Goal: Information Seeking & Learning: Find specific fact

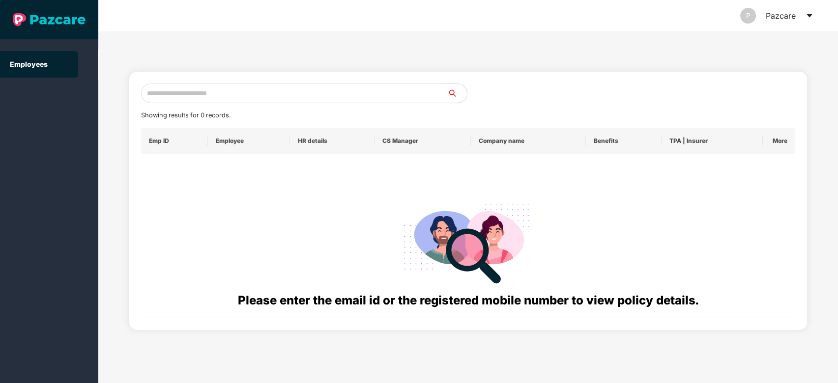
click at [358, 87] on input "text" at bounding box center [294, 94] width 307 height 20
paste input "**********"
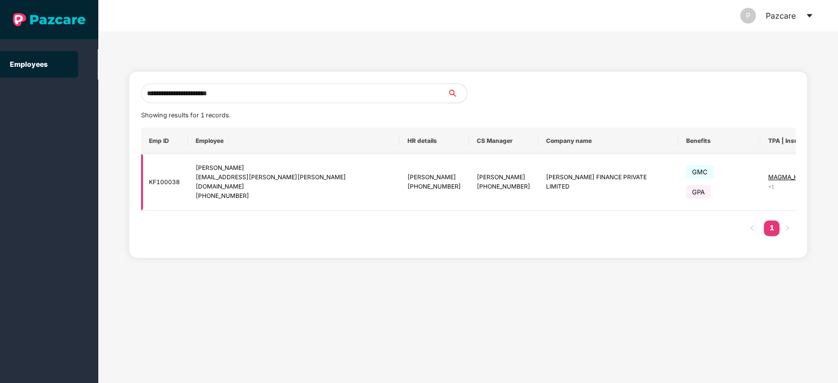
type input "**********"
click at [829, 175] on img at bounding box center [836, 182] width 14 height 14
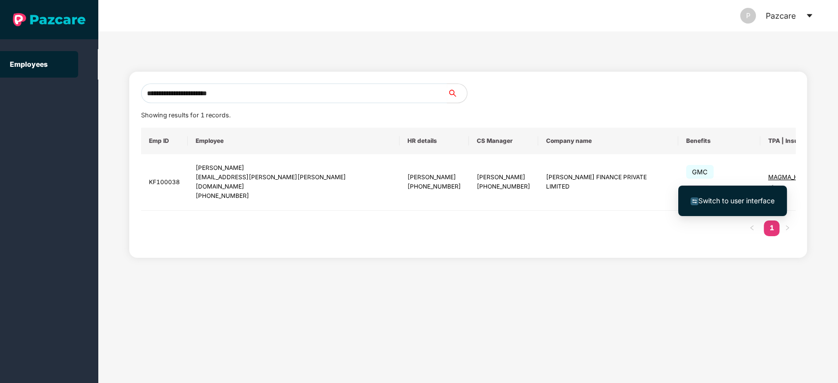
click at [731, 198] on span "Switch to user interface" at bounding box center [736, 201] width 76 height 8
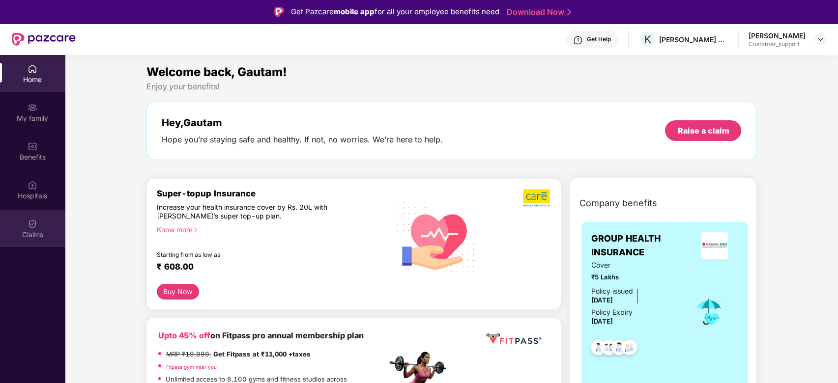
click at [18, 232] on div "Claims" at bounding box center [32, 235] width 65 height 10
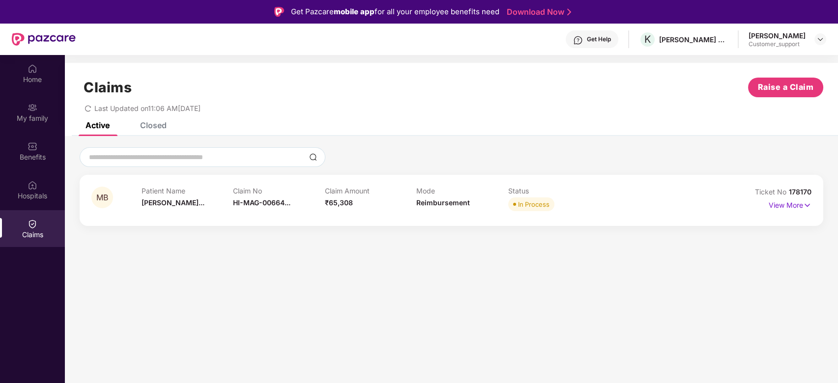
click at [148, 131] on div "Closed" at bounding box center [145, 125] width 41 height 22
click at [103, 131] on div "Active" at bounding box center [90, 125] width 39 height 22
drag, startPoint x: 810, startPoint y: 192, endPoint x: 790, endPoint y: 193, distance: 20.2
click at [790, 193] on span "178170" at bounding box center [800, 192] width 23 height 8
copy span "178170"
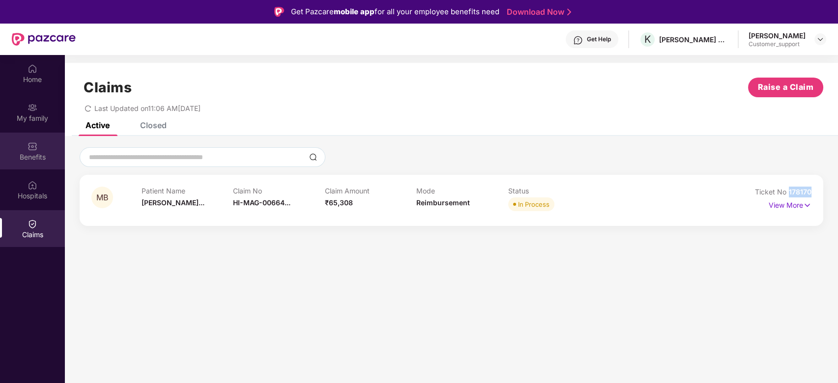
click at [33, 149] on img at bounding box center [33, 147] width 10 height 10
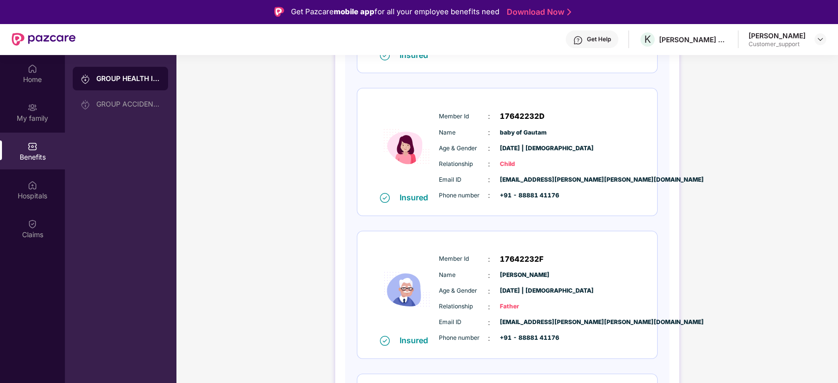
click at [495, 291] on div "Age & Gender : 15 Apr 1959 | Male" at bounding box center [536, 291] width 195 height 11
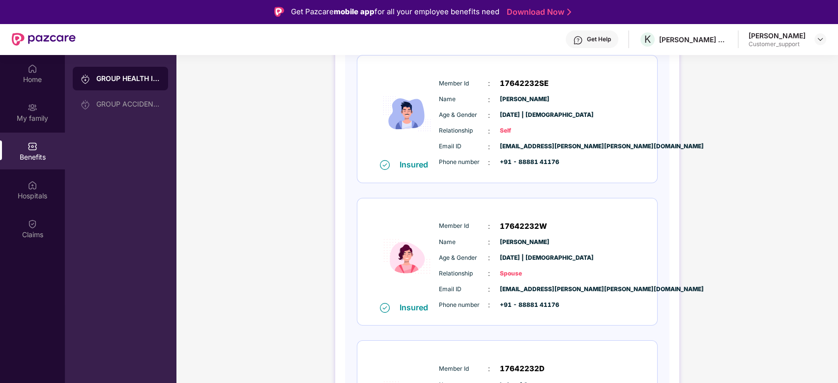
scroll to position [145, 0]
click at [536, 146] on span "gautam.behuria@kuhoo.com" at bounding box center [524, 147] width 49 height 9
copy span "gautam.behuria@kuhoo.com"
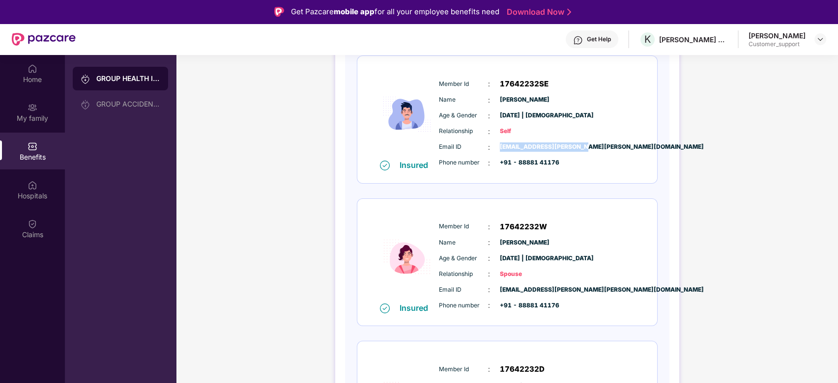
copy span "gautam.behuria@kuhoo.com"
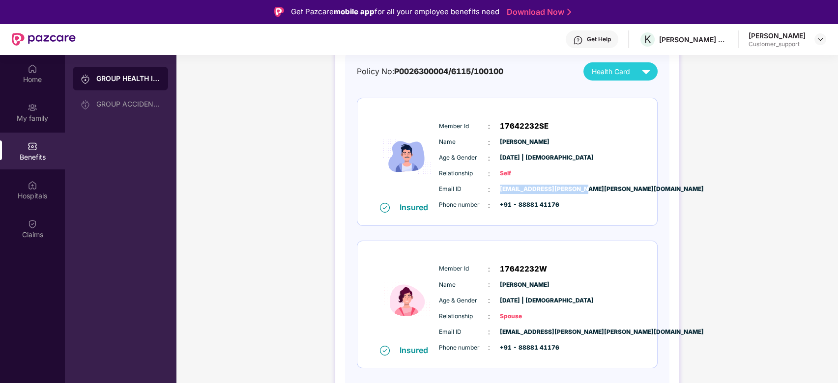
scroll to position [0, 0]
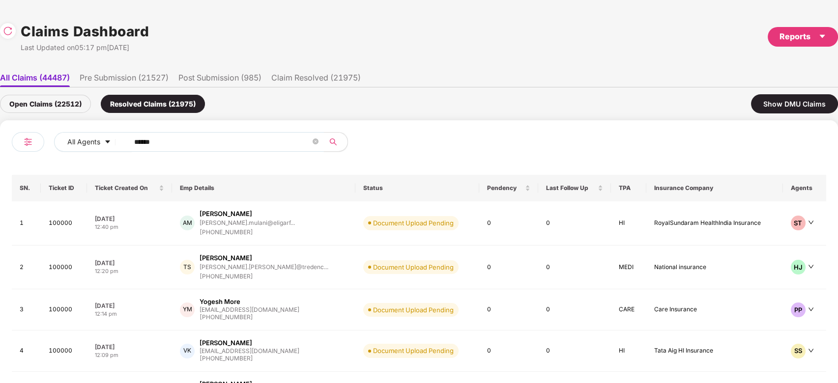
scroll to position [0, 0]
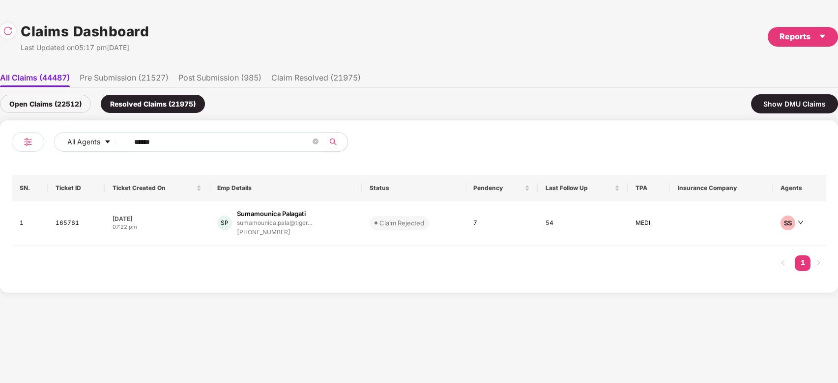
click at [224, 147] on input "******" at bounding box center [222, 142] width 176 height 15
paste input "text"
type input "******"
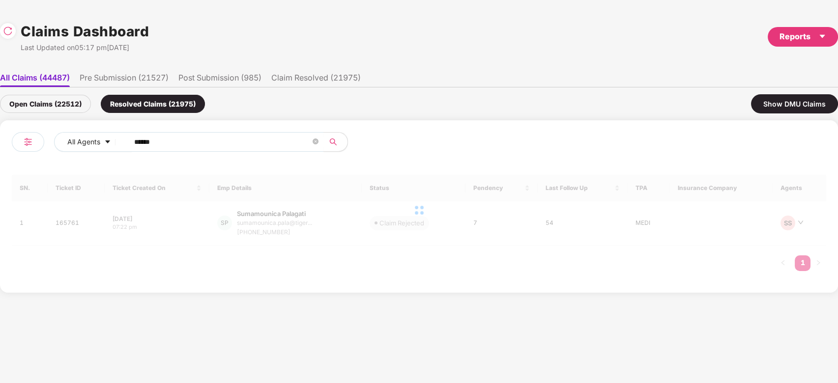
click at [65, 109] on div "Open Claims (22512)" at bounding box center [45, 104] width 91 height 18
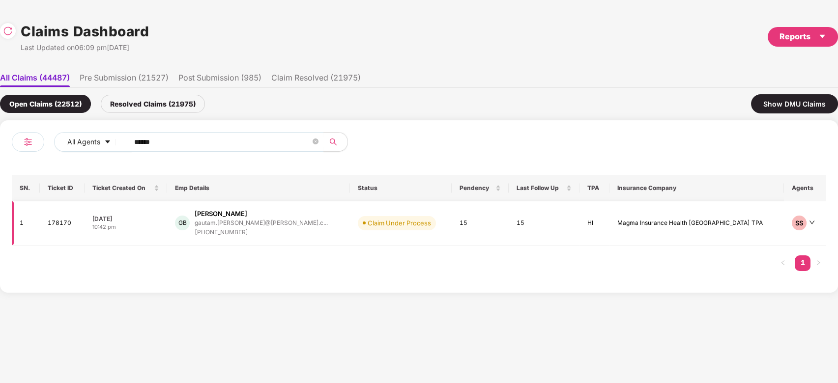
click at [321, 226] on div "GB Gautam Behuria gautam.behuria@kuhoo.c... +918888141176" at bounding box center [258, 223] width 167 height 28
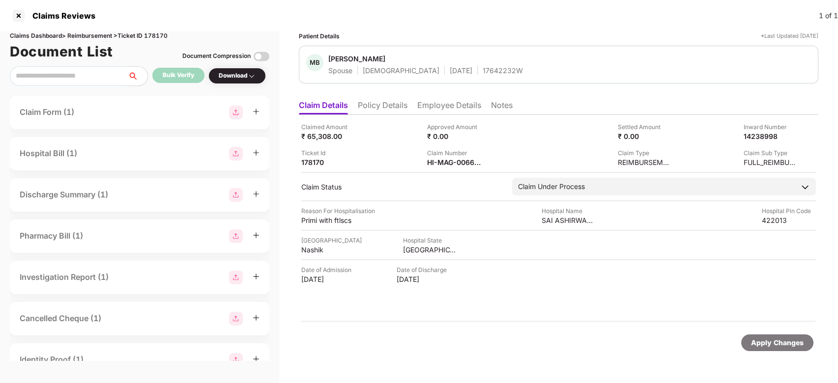
click at [442, 103] on li "Employee Details" at bounding box center [449, 107] width 64 height 14
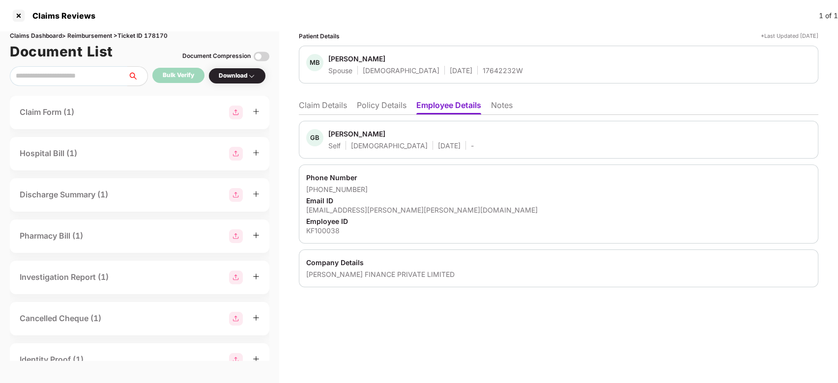
click at [331, 108] on li "Claim Details" at bounding box center [323, 107] width 48 height 14
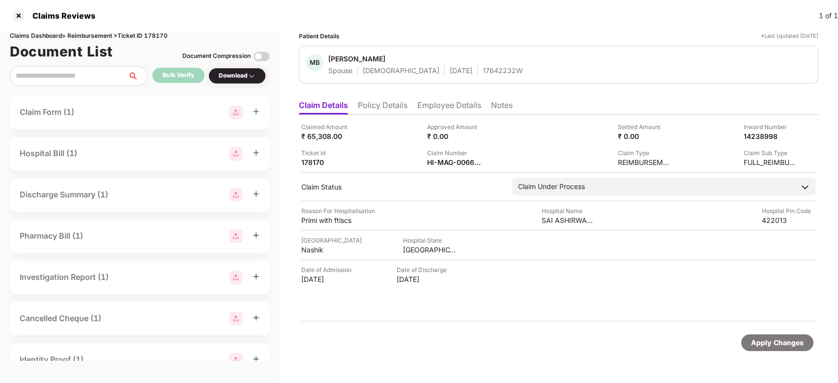
click at [385, 105] on li "Policy Details" at bounding box center [383, 107] width 50 height 14
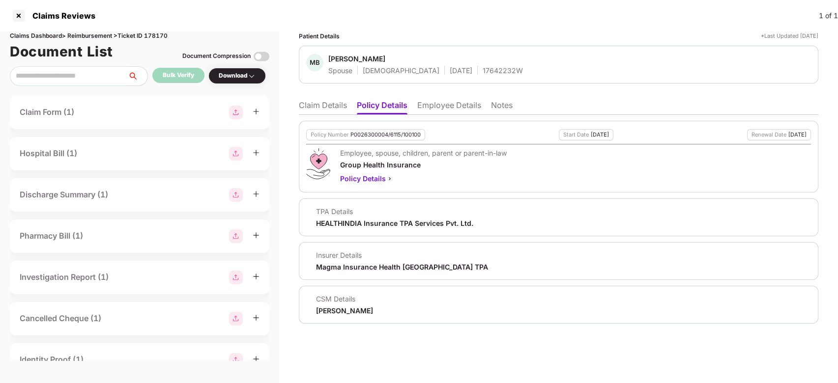
drag, startPoint x: 314, startPoint y: 98, endPoint x: 314, endPoint y: 115, distance: 17.2
click at [314, 115] on div "Claim Details Policy Details Employee Details Notes Policy Number P0026300004/6…" at bounding box center [558, 209] width 519 height 229
click at [314, 115] on div "Policy Number P0026300004/6115/100100 Start Date 05 Jun 2025 Renewal Date 04 Ju…" at bounding box center [558, 219] width 519 height 209
click at [312, 113] on li "Claim Details" at bounding box center [323, 107] width 48 height 14
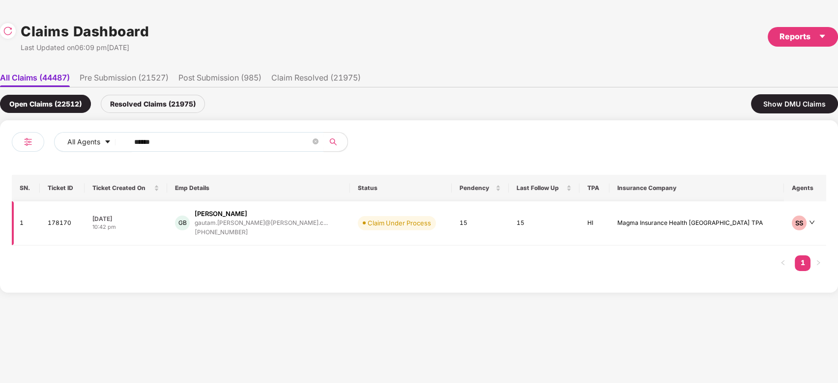
click at [350, 216] on td "Claim Under Process" at bounding box center [401, 223] width 102 height 44
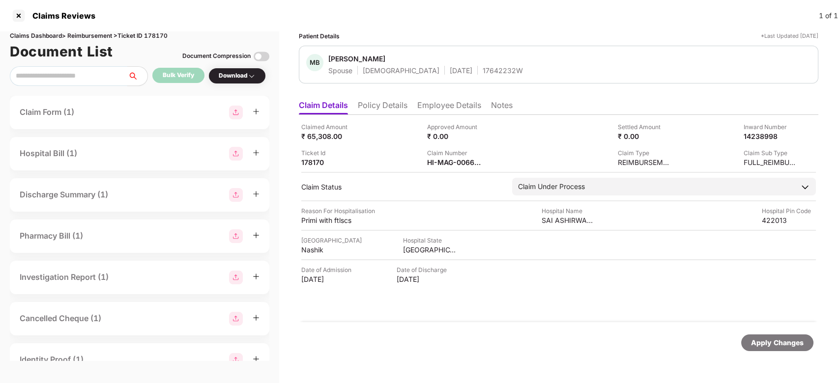
click at [346, 61] on div "[PERSON_NAME]" at bounding box center [356, 58] width 57 height 9
click at [346, 61] on div "Mitarani Behuria" at bounding box center [356, 58] width 57 height 9
copy div "Mitarani Behuria"
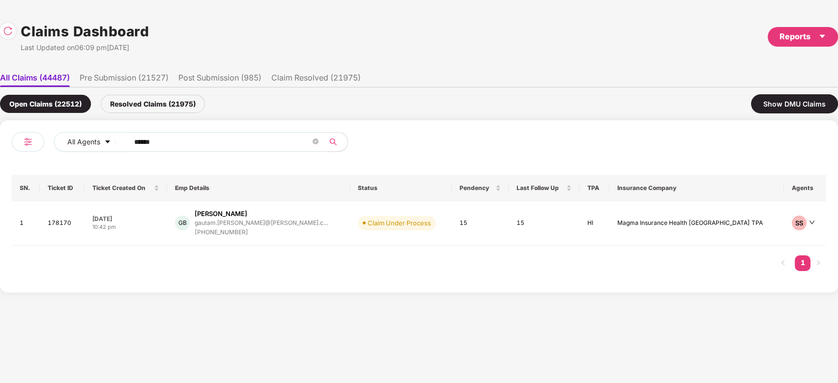
click at [264, 139] on input "******" at bounding box center [222, 142] width 176 height 15
paste input "text"
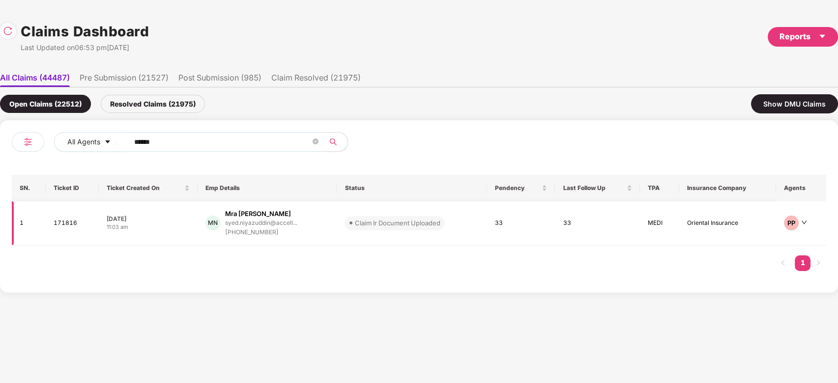
type input "******"
click at [307, 224] on div "MN Mra Syed Niyazuddin syed.niyazuddin@accell... +919844611284" at bounding box center [267, 223] width 124 height 28
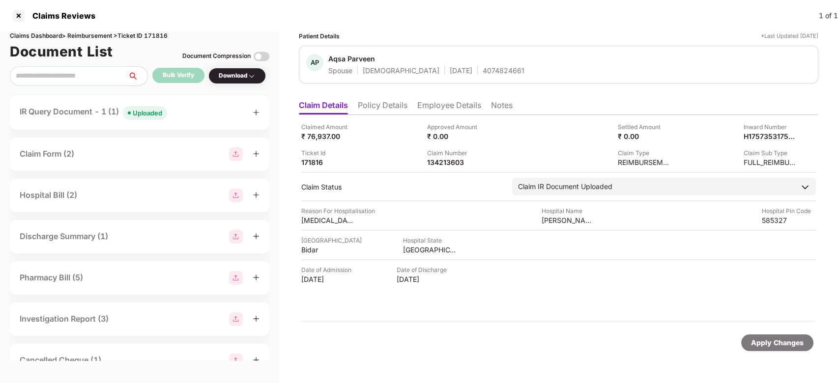
click at [155, 113] on div "Uploaded" at bounding box center [147, 113] width 29 height 10
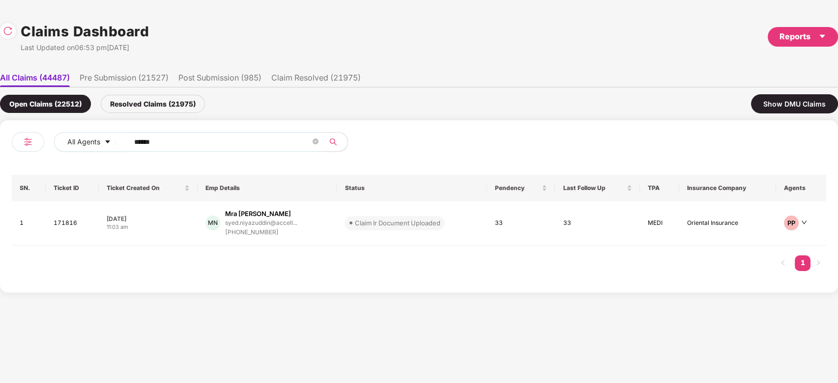
click at [240, 149] on span "******" at bounding box center [222, 142] width 201 height 20
paste input "******"
paste input "text"
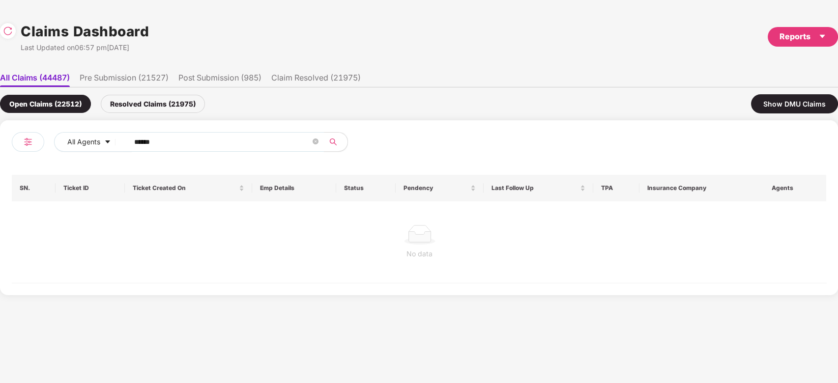
type input "******"
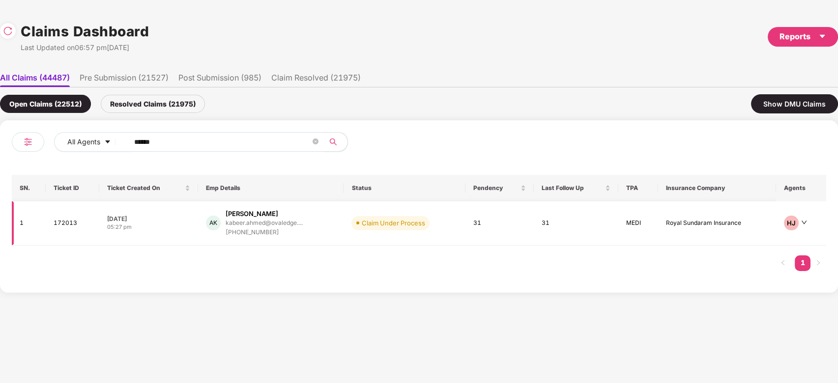
click at [298, 240] on td "AK Ahmad Kabeer kabeer.ahmed@ovaledge.... +919568254574" at bounding box center [271, 223] width 146 height 44
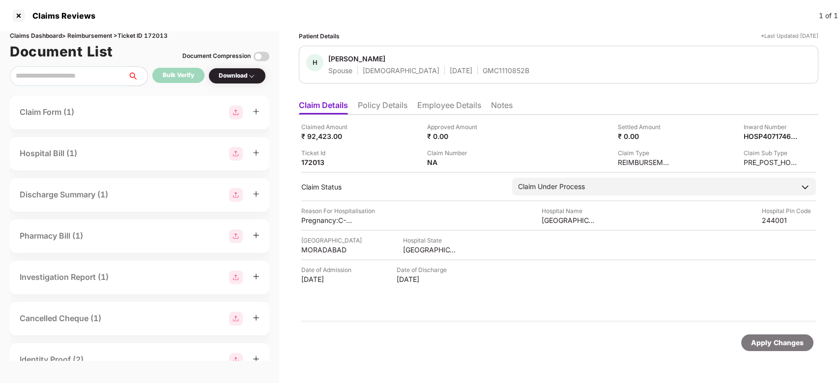
click at [380, 105] on li "Policy Details" at bounding box center [383, 107] width 50 height 14
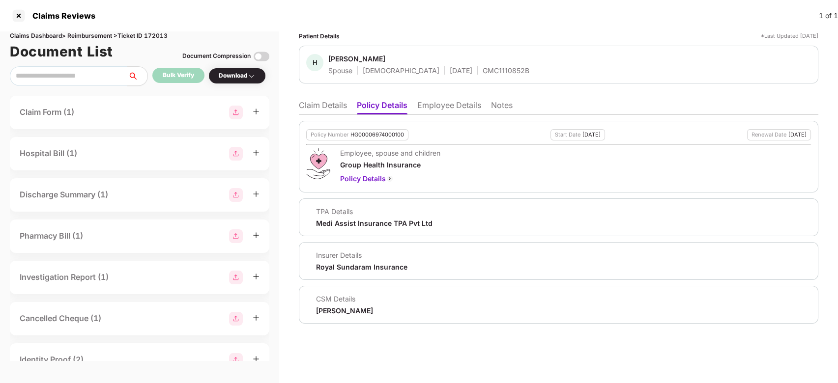
click at [320, 102] on li "Claim Details" at bounding box center [323, 107] width 48 height 14
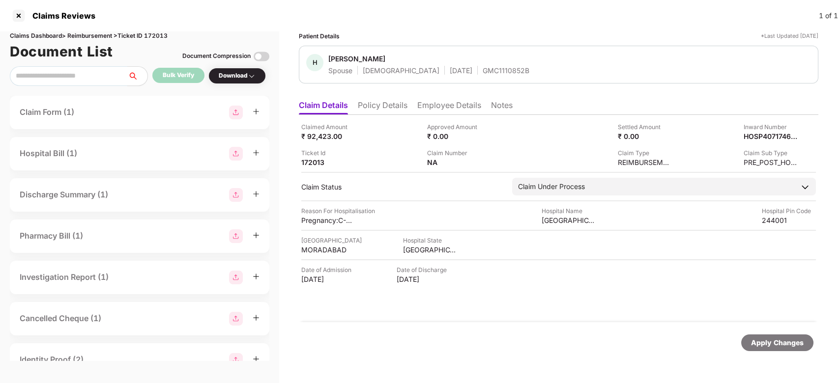
click at [440, 96] on ul "Claim Details Policy Details Employee Details Notes" at bounding box center [558, 105] width 519 height 20
click at [439, 102] on li "Employee Details" at bounding box center [449, 107] width 64 height 14
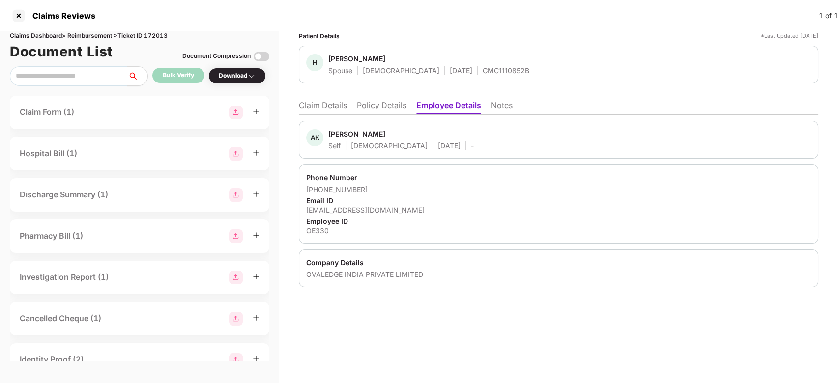
click at [314, 233] on div "OE330" at bounding box center [558, 230] width 505 height 9
click at [323, 107] on li "Claim Details" at bounding box center [323, 107] width 48 height 14
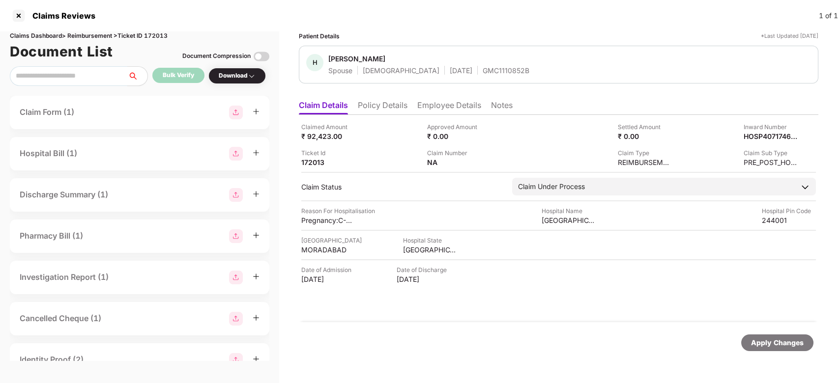
scroll to position [0, 0]
click at [391, 108] on li "Policy Details" at bounding box center [383, 107] width 50 height 14
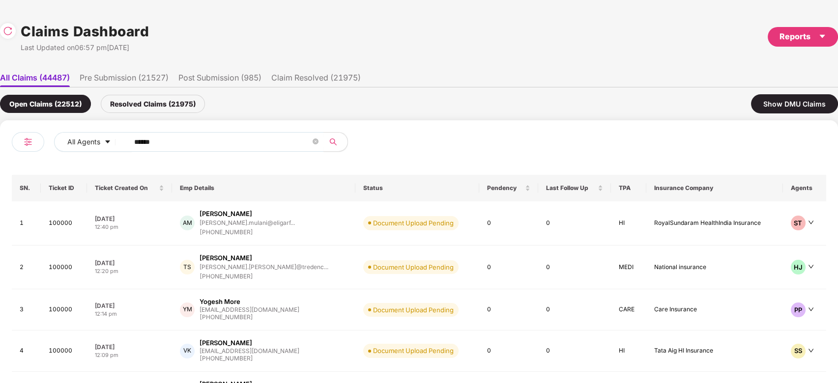
scroll to position [0, 0]
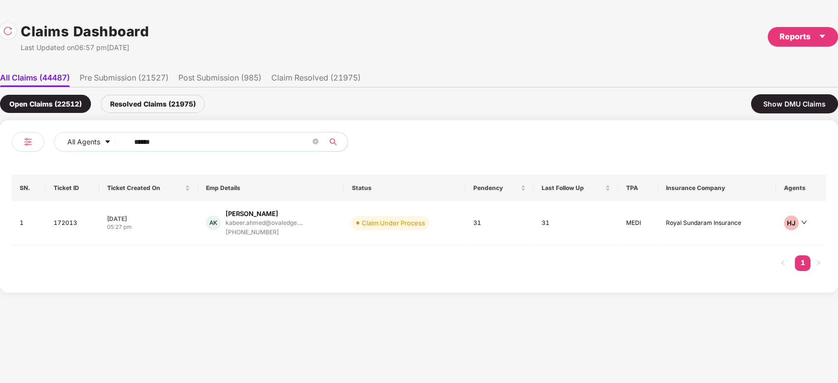
click at [252, 139] on input "******" at bounding box center [222, 142] width 176 height 15
click at [331, 222] on div "AK Ahmad Kabeer kabeer.ahmed@ovaledge.... +919568254574" at bounding box center [271, 223] width 130 height 28
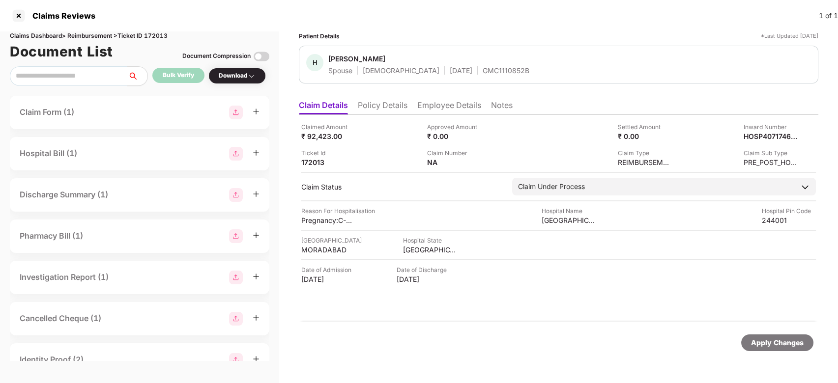
scroll to position [0, 0]
click at [423, 107] on li "Employee Details" at bounding box center [449, 107] width 64 height 14
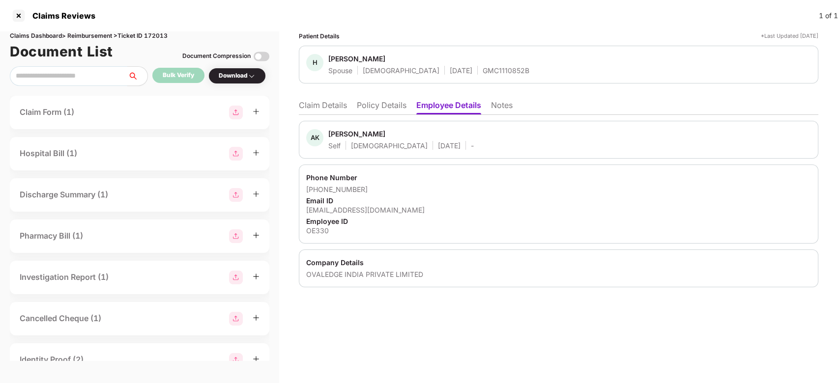
click at [386, 108] on li "Policy Details" at bounding box center [382, 107] width 50 height 14
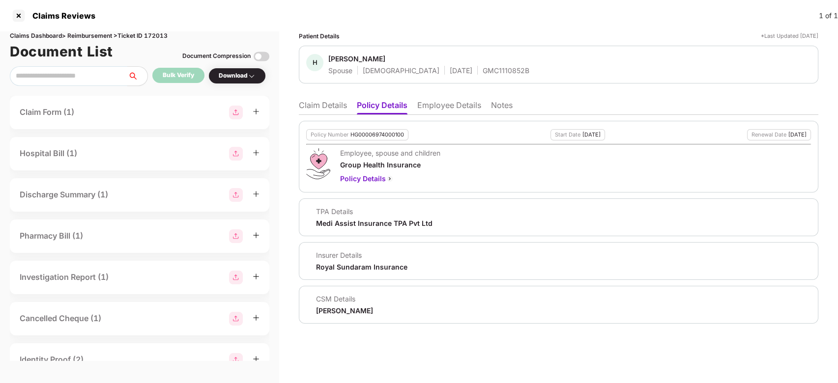
click at [330, 114] on li "Claim Details" at bounding box center [323, 107] width 48 height 14
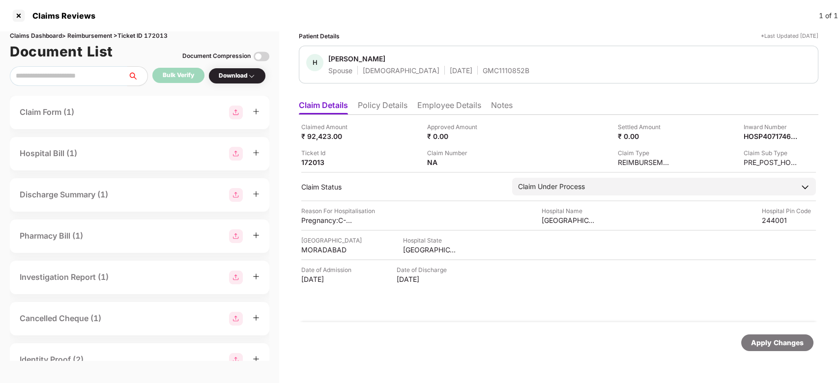
click at [429, 105] on li "Employee Details" at bounding box center [449, 107] width 64 height 14
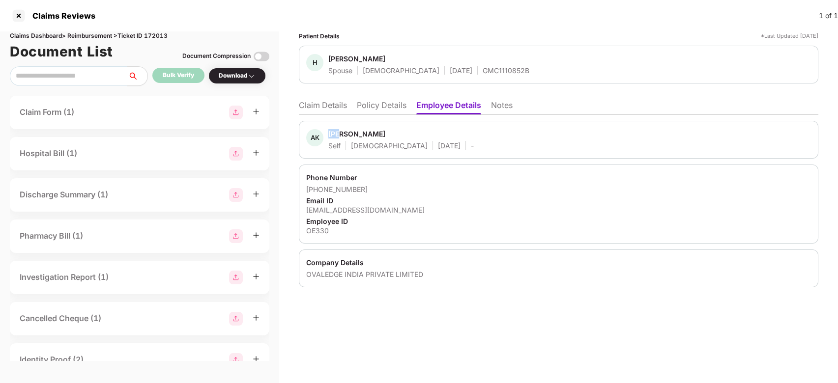
drag, startPoint x: 329, startPoint y: 137, endPoint x: 345, endPoint y: 134, distance: 16.4
click at [345, 134] on div "[PERSON_NAME]" at bounding box center [356, 133] width 57 height 9
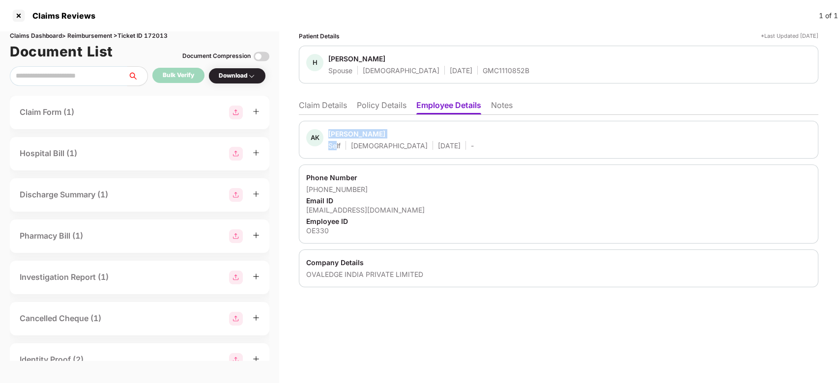
click at [345, 134] on div "[PERSON_NAME]" at bounding box center [356, 133] width 57 height 9
click at [360, 212] on div "[EMAIL_ADDRESS][DOMAIN_NAME]" at bounding box center [558, 209] width 505 height 9
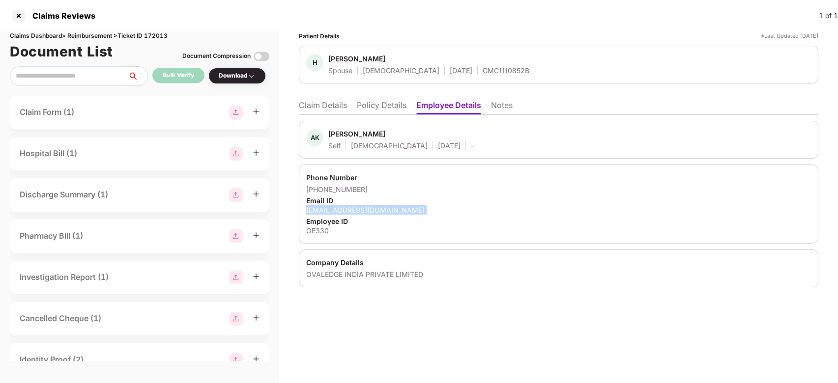
copy div "[EMAIL_ADDRESS][DOMAIN_NAME]"
click at [360, 212] on div "[EMAIL_ADDRESS][DOMAIN_NAME]" at bounding box center [558, 209] width 505 height 9
click at [320, 102] on li "Claim Details" at bounding box center [323, 107] width 48 height 14
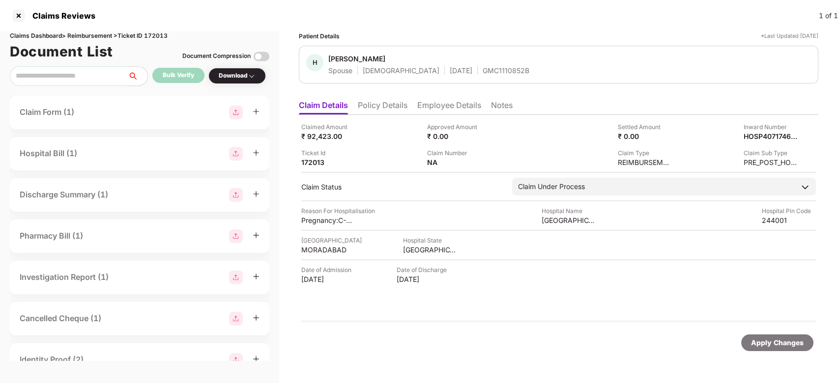
click at [453, 104] on li "Employee Details" at bounding box center [449, 107] width 64 height 14
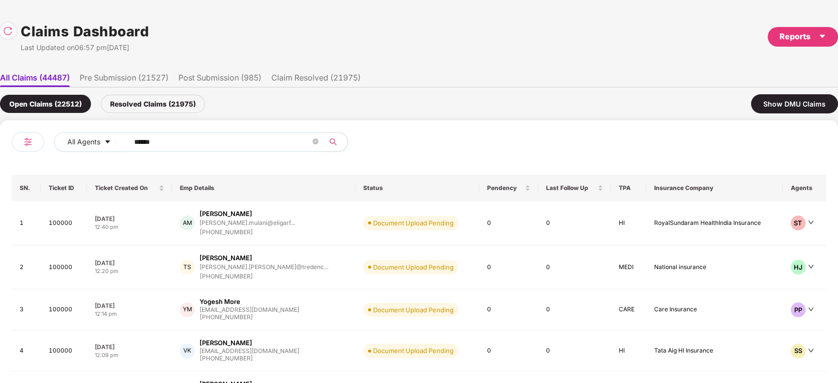
scroll to position [0, 0]
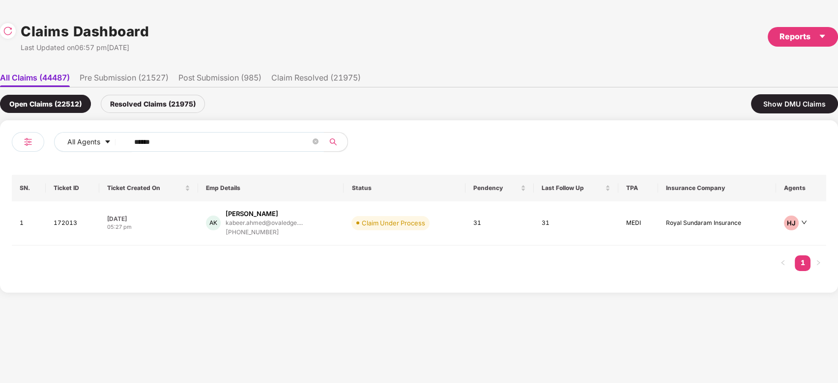
click at [243, 145] on input "******" at bounding box center [222, 142] width 176 height 15
paste input "text"
type input "******"
click at [308, 225] on div "CR C Sivasankar Reddy sivasankar.reddy@qtsol... +919986879365" at bounding box center [263, 223] width 136 height 28
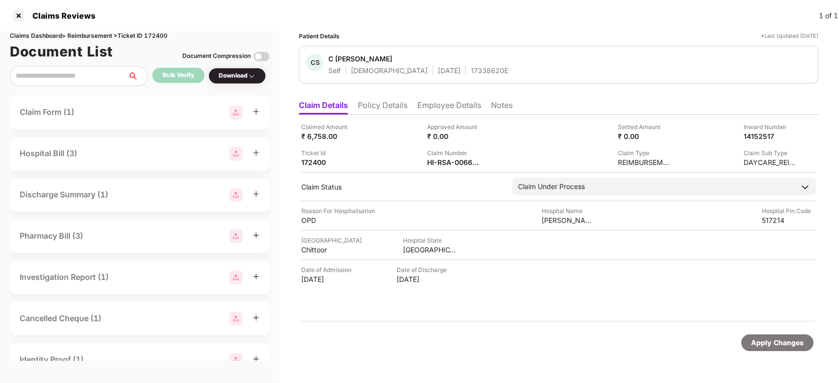
click at [384, 98] on ul "Claim Details Policy Details Employee Details Notes" at bounding box center [558, 105] width 519 height 20
click at [382, 105] on li "Policy Details" at bounding box center [383, 107] width 50 height 14
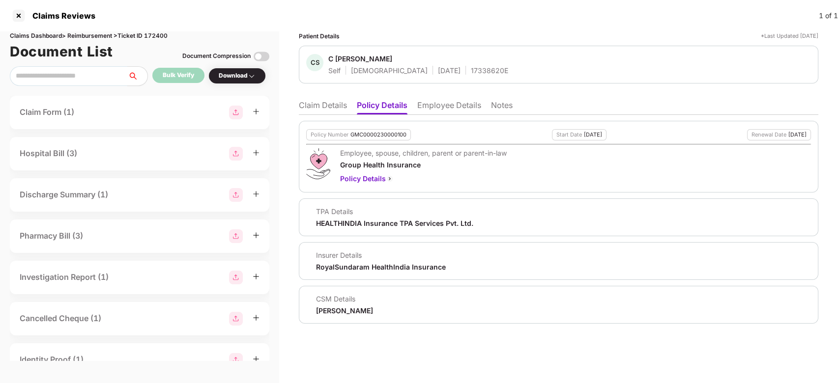
click at [328, 106] on li "Claim Details" at bounding box center [323, 107] width 48 height 14
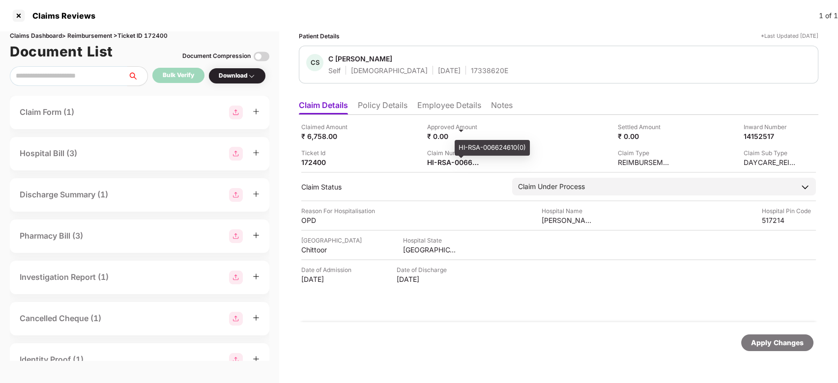
click at [472, 145] on div "HI-RSA-006624610(0)" at bounding box center [492, 148] width 75 height 16
copy div "HI-RSA-006624610"
click at [417, 104] on li "Employee Details" at bounding box center [449, 107] width 64 height 14
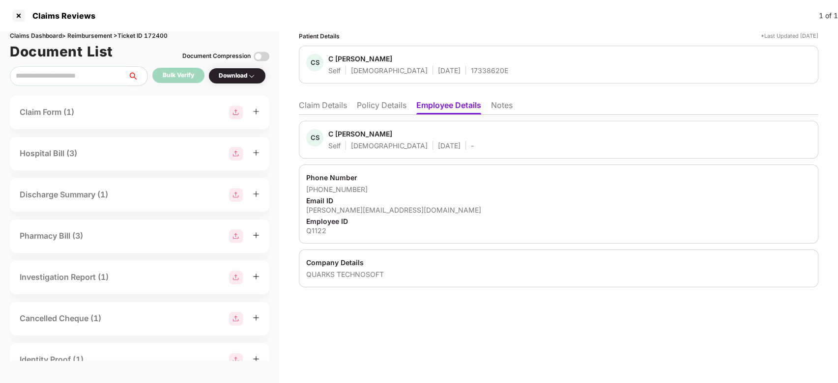
click at [331, 106] on li "Claim Details" at bounding box center [323, 107] width 48 height 14
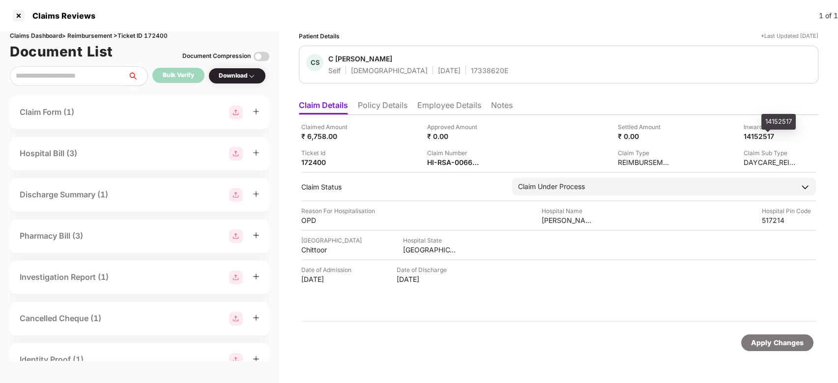
click at [770, 119] on div "14152517" at bounding box center [778, 122] width 34 height 16
copy div "14152517"
click at [462, 151] on div "HI-RSA-006624610(0)" at bounding box center [492, 148] width 75 height 16
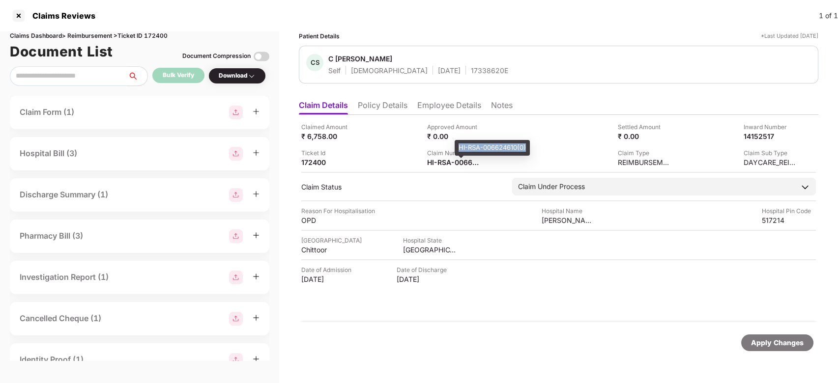
click at [462, 151] on div "HI-RSA-006624610(0)" at bounding box center [492, 148] width 75 height 16
copy div "HI-RSA-006624610"
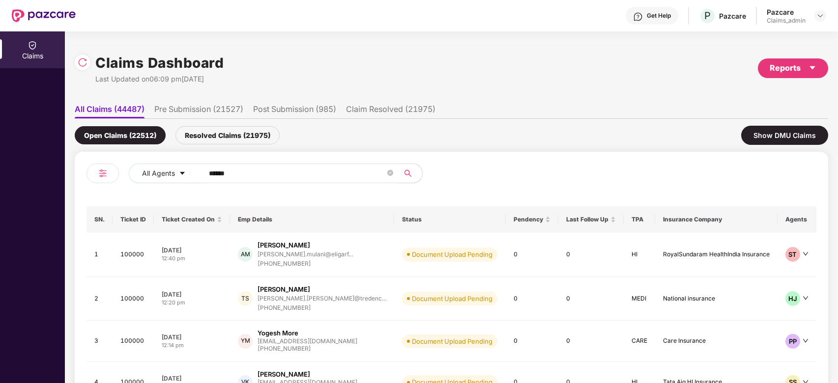
scroll to position [0, 0]
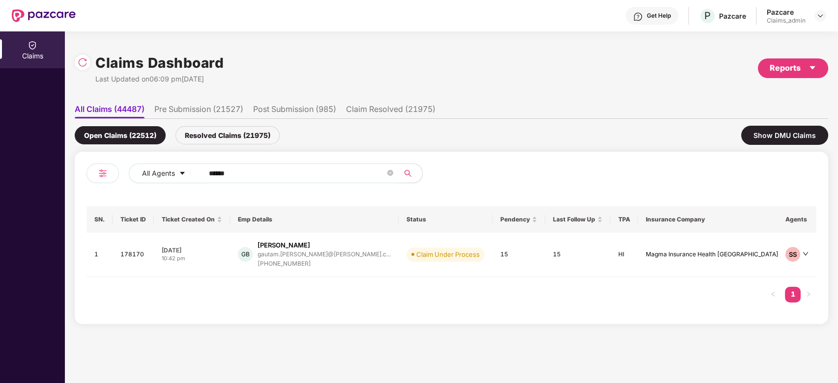
click at [262, 168] on input "******" at bounding box center [297, 173] width 176 height 15
paste input "text"
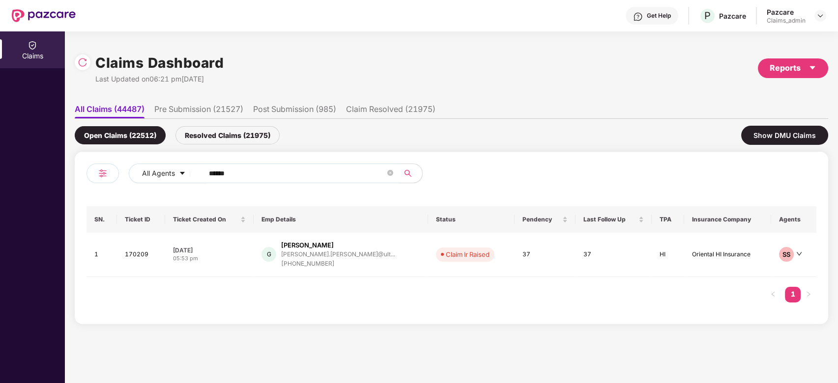
type input "******"
click at [320, 254] on div "[PERSON_NAME].[PERSON_NAME]@ult..." at bounding box center [338, 254] width 114 height 6
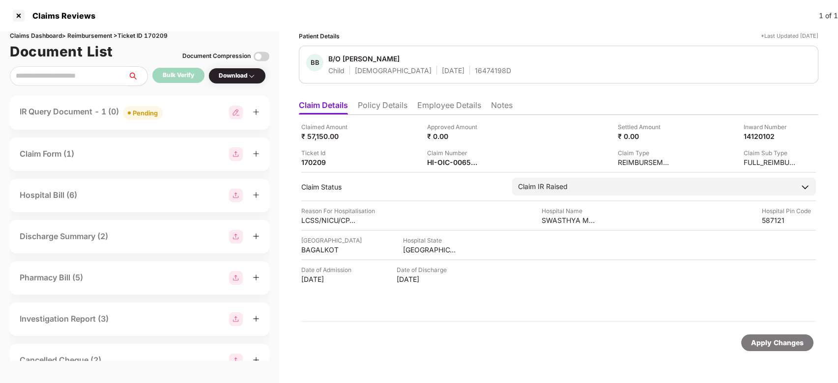
click at [98, 112] on div "IR Query Document - 1 (0) Pending" at bounding box center [91, 113] width 143 height 14
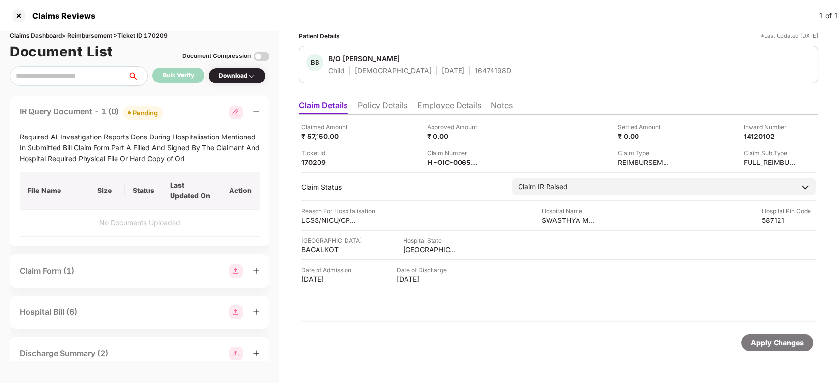
click at [166, 114] on div "IR Query Document - 1 (0) Pending" at bounding box center [140, 113] width 240 height 14
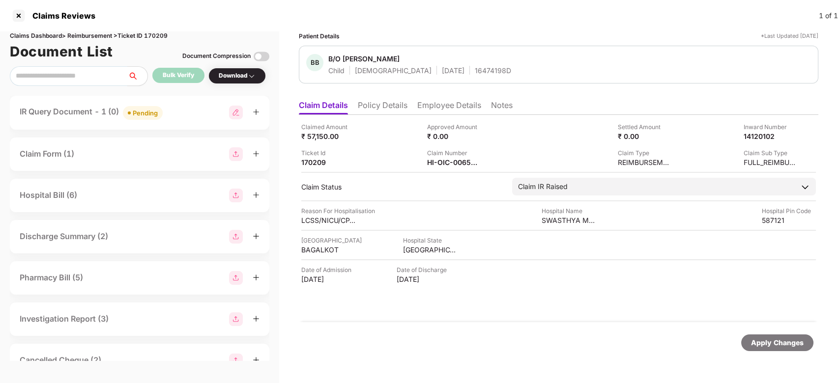
click at [166, 114] on div "IR Query Document - 1 (0) Pending" at bounding box center [140, 113] width 240 height 14
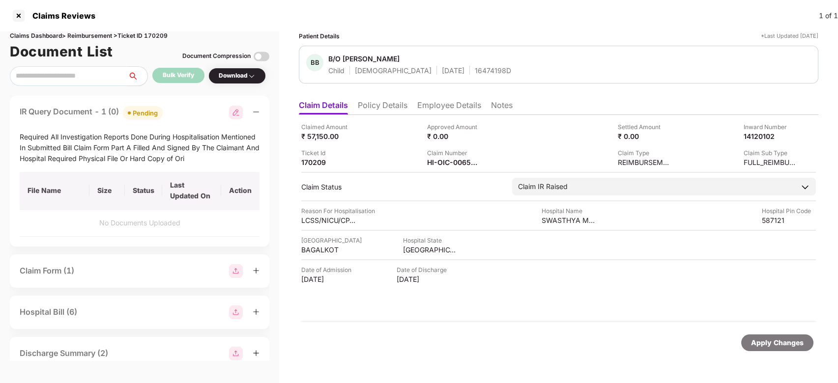
click at [166, 114] on div "IR Query Document - 1 (0) Pending" at bounding box center [140, 113] width 240 height 14
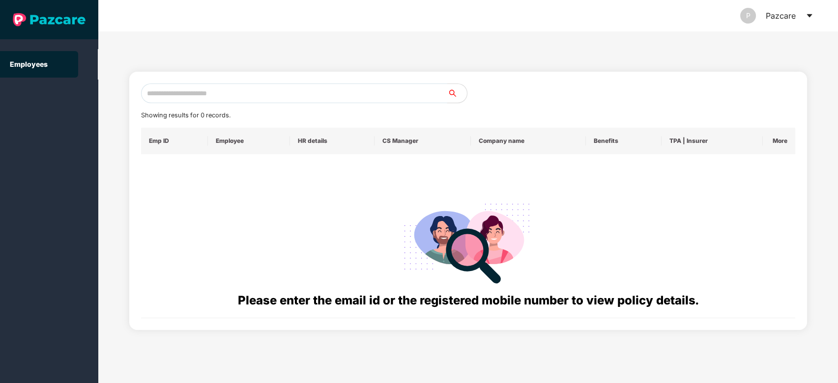
paste input "**********"
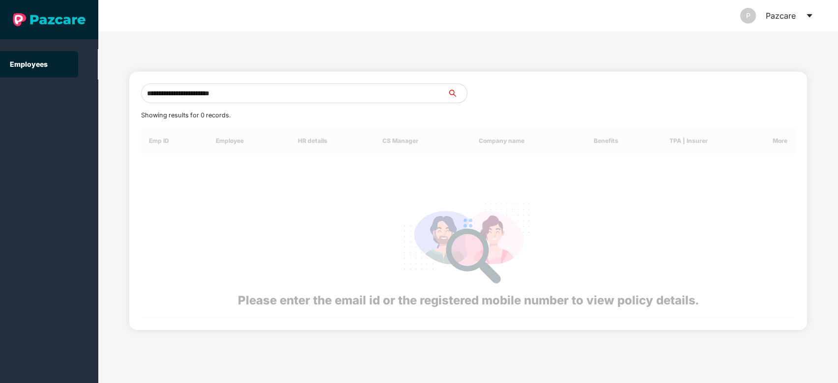
click at [323, 97] on input "**********" at bounding box center [294, 94] width 307 height 20
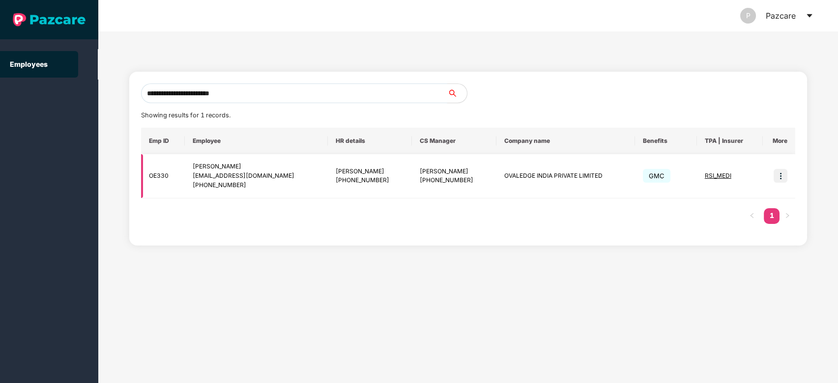
type input "**********"
drag, startPoint x: 194, startPoint y: 174, endPoint x: 256, endPoint y: 185, distance: 62.9
click at [256, 185] on div "[EMAIL_ADDRESS][DOMAIN_NAME] [PHONE_NUMBER]" at bounding box center [256, 180] width 127 height 19
copy div "[EMAIL_ADDRESS][DOMAIN_NAME] [PHONE_NUMBER]"
click at [518, 176] on td "OVALEDGE INDIA PRIVATE LIMITED" at bounding box center [565, 176] width 139 height 44
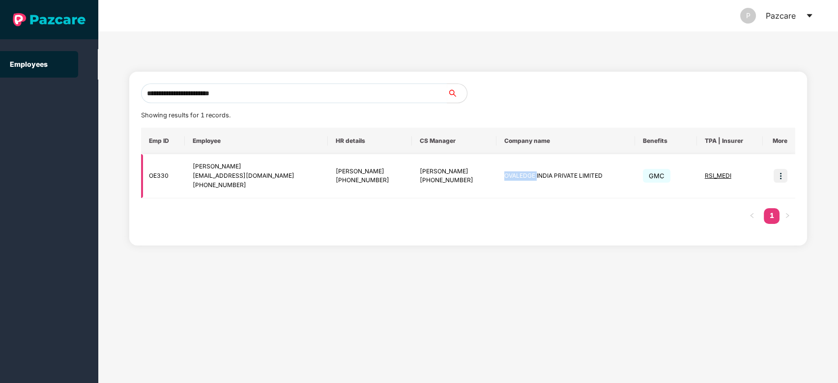
click at [518, 176] on td "OVALEDGE INDIA PRIVATE LIMITED" at bounding box center [565, 176] width 139 height 44
copy td "OVALEDGE INDIA PRIVATE LIMITED"
drag, startPoint x: 417, startPoint y: 180, endPoint x: 460, endPoint y: 179, distance: 43.3
click at [460, 179] on div "[PHONE_NUMBER]" at bounding box center [454, 180] width 69 height 9
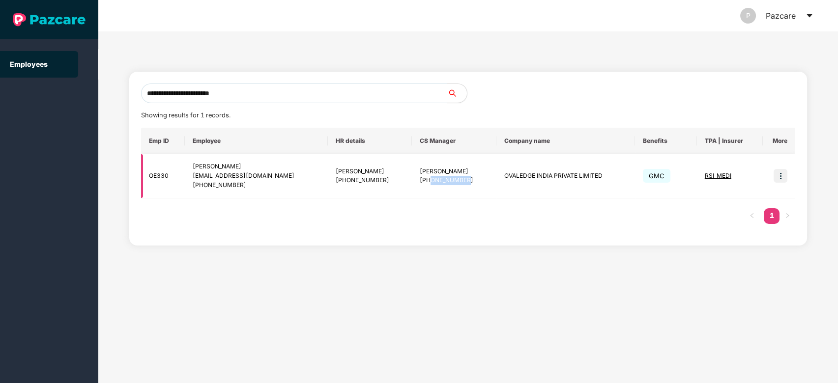
copy div "8484953592"
click at [448, 216] on div "Emp ID Employee HR details CS Manager Company name Benefits TPA | Insurer More …" at bounding box center [468, 181] width 655 height 106
click at [784, 184] on td at bounding box center [779, 176] width 33 height 44
click at [783, 180] on img at bounding box center [780, 176] width 14 height 14
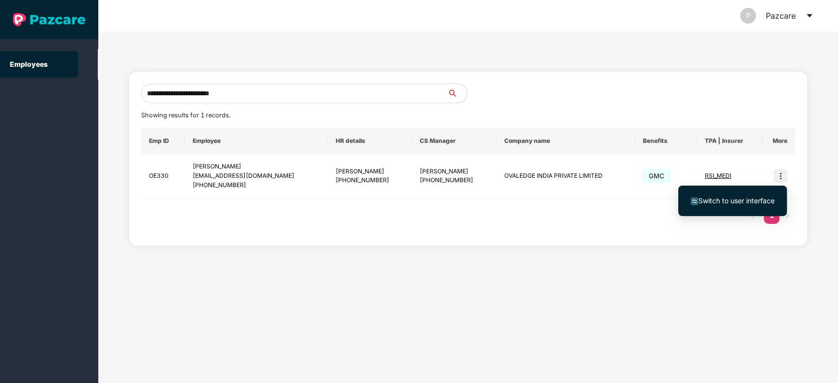
click at [756, 194] on li "Switch to user interface" at bounding box center [732, 201] width 109 height 21
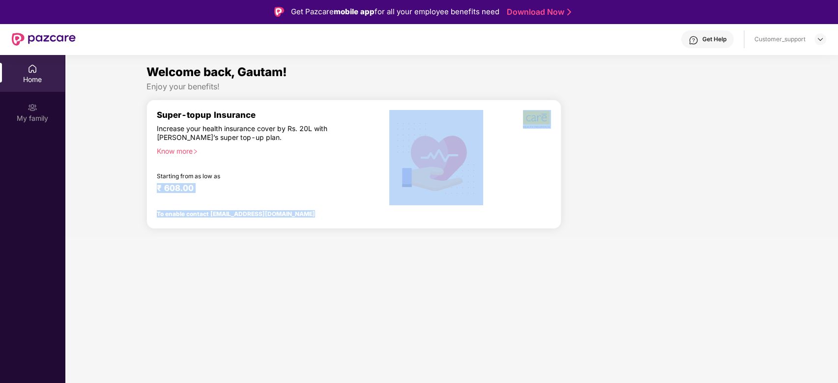
click at [348, 156] on div "Welcome back, Gautam! Enjoy your benefits! Super-topup Insurance Increase your …" at bounding box center [451, 150] width 781 height 174
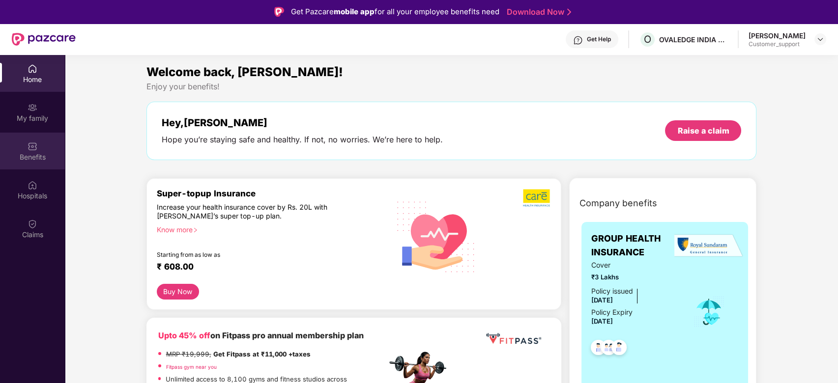
click at [24, 160] on div "Benefits" at bounding box center [32, 157] width 65 height 10
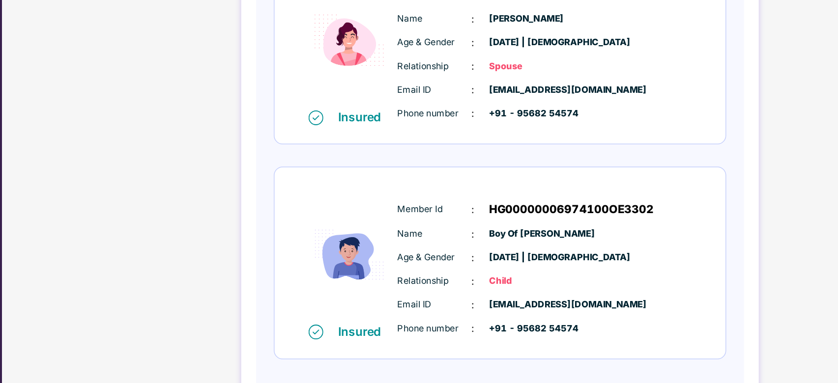
scroll to position [55, 0]
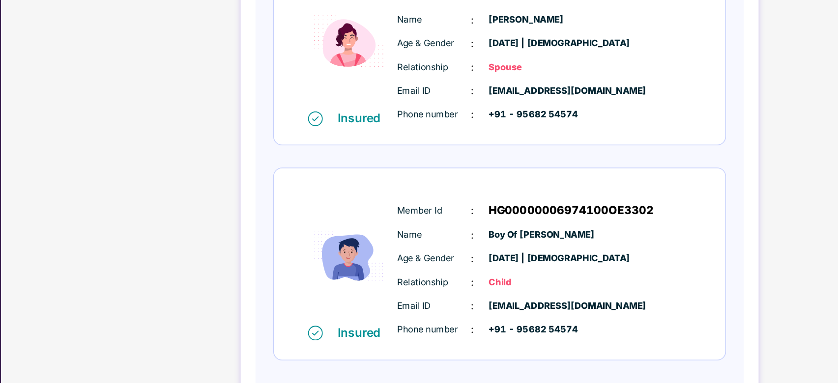
click at [527, 224] on span "HG00000006974100OE3302" at bounding box center [555, 224] width 110 height 12
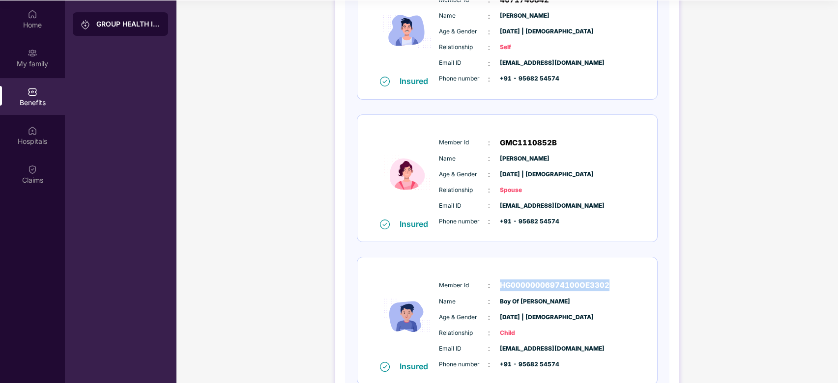
scroll to position [174, 0]
click at [515, 138] on span "GMC1110852B" at bounding box center [528, 144] width 57 height 12
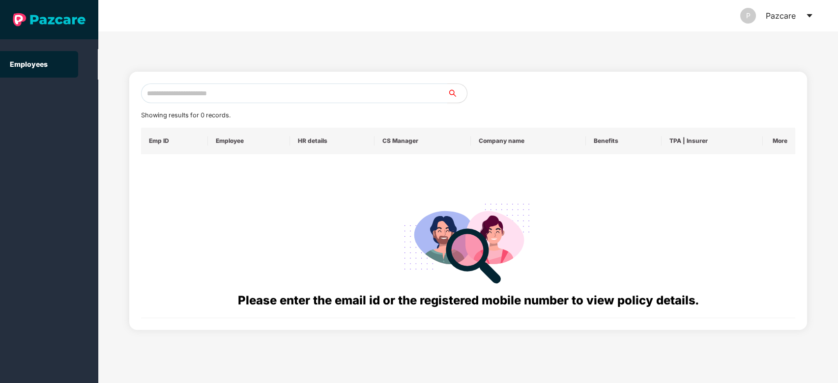
paste input "**********"
click at [257, 85] on input "**********" at bounding box center [294, 94] width 307 height 20
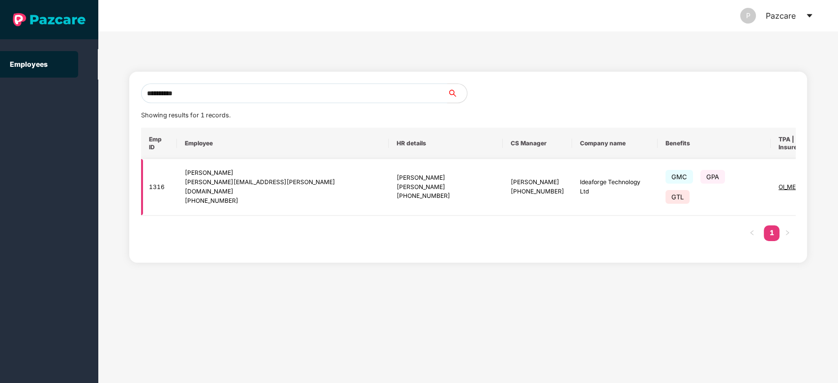
type input "**********"
